Goal: Complete application form: Complete application form

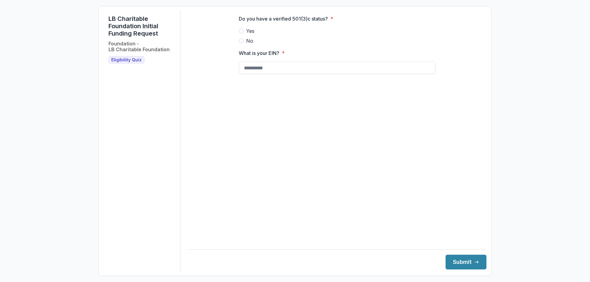
click at [243, 34] on span at bounding box center [241, 31] width 5 height 5
click at [264, 73] on input "What is your EIN? *" at bounding box center [337, 68] width 197 height 12
type input "**********"
click at [456, 259] on button "Submit" at bounding box center [466, 262] width 41 height 15
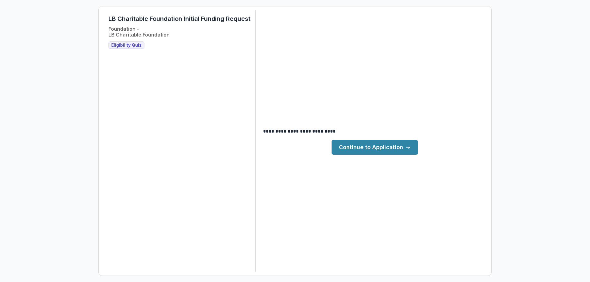
click at [385, 147] on link "Continue to Application" at bounding box center [375, 147] width 86 height 15
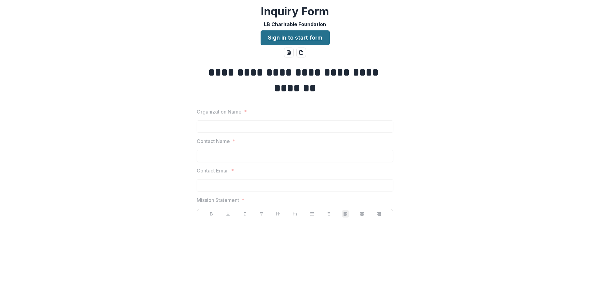
click at [310, 37] on link "Sign in to start form" at bounding box center [295, 37] width 69 height 15
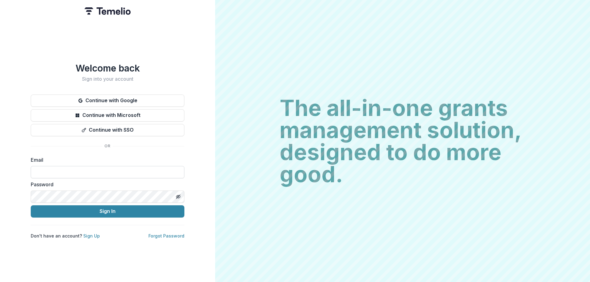
drag, startPoint x: 93, startPoint y: 171, endPoint x: 99, endPoint y: 173, distance: 5.7
click at [94, 171] on input at bounding box center [108, 172] width 154 height 12
type input "**********"
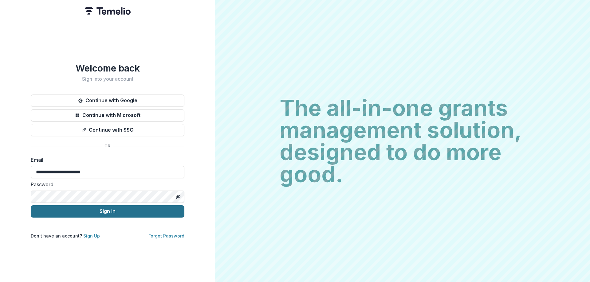
click at [85, 207] on button "Sign In" at bounding box center [108, 212] width 154 height 12
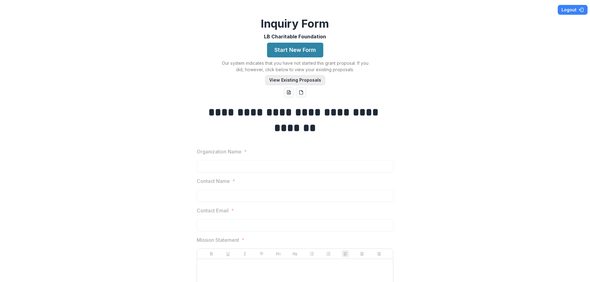
click at [310, 81] on button "View Existing Proposals" at bounding box center [295, 80] width 60 height 10
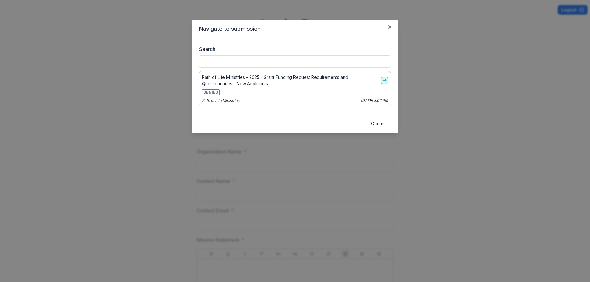
click at [384, 79] on icon "go-to" at bounding box center [384, 80] width 5 height 5
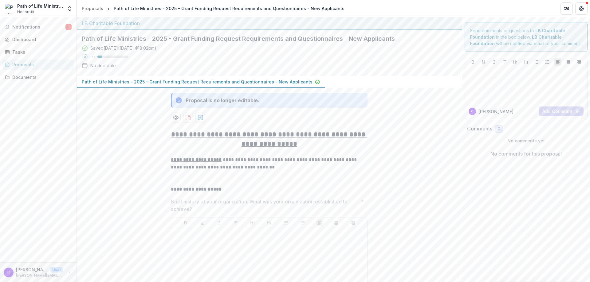
click at [234, 101] on div "Proposal is no longer editable." at bounding box center [223, 100] width 74 height 7
click at [221, 237] on p at bounding box center [269, 234] width 191 height 7
click at [32, 27] on span "Notifications" at bounding box center [38, 27] width 53 height 5
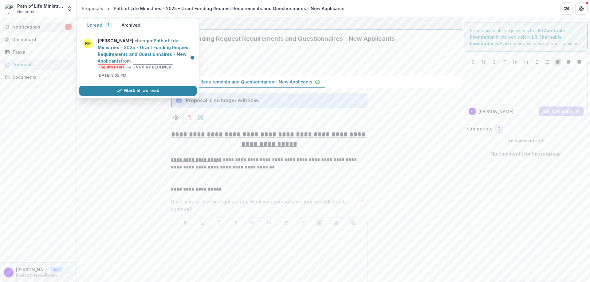
click at [392, 57] on div "Saved [DATE] ( [DATE] 8:02pm ) 15 % No due date" at bounding box center [264, 58] width 365 height 26
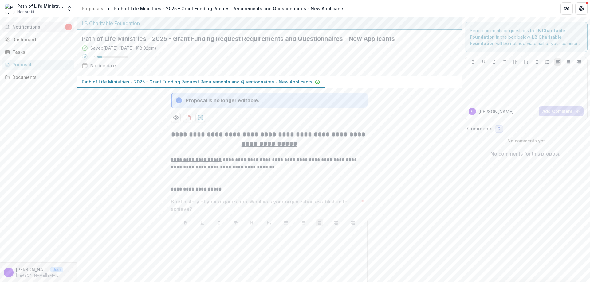
click at [39, 30] on span "Notifications" at bounding box center [38, 27] width 53 height 5
drag, startPoint x: 37, startPoint y: 29, endPoint x: 47, endPoint y: 34, distance: 11.8
click at [40, 30] on button "Notifications 1" at bounding box center [38, 27] width 72 height 10
